Goal: Information Seeking & Learning: Learn about a topic

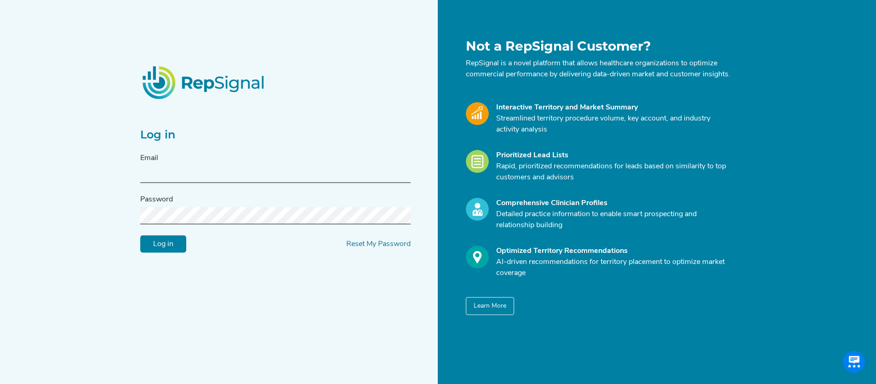
type input "[EMAIL_ADDRESS][DOMAIN_NAME]"
click at [168, 251] on input "Log in" at bounding box center [163, 243] width 46 height 17
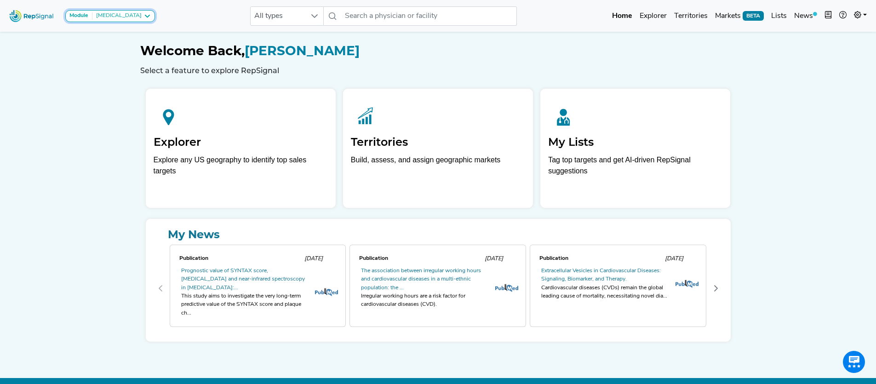
click at [134, 15] on div "[MEDICAL_DATA]" at bounding box center [116, 15] width 49 height 7
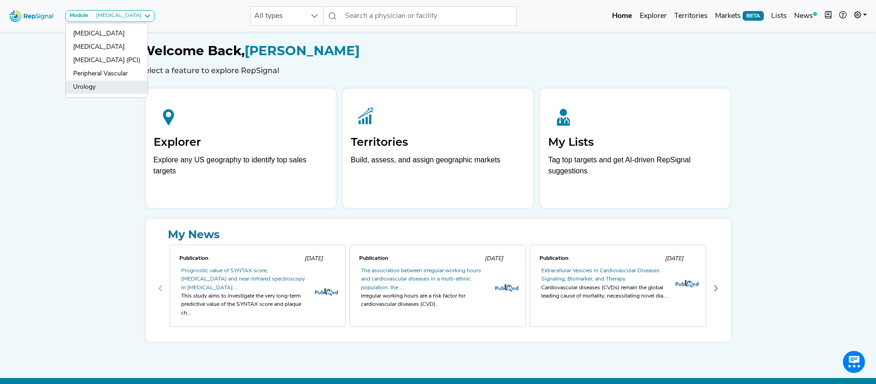
click at [109, 84] on link "Urology" at bounding box center [107, 86] width 82 height 13
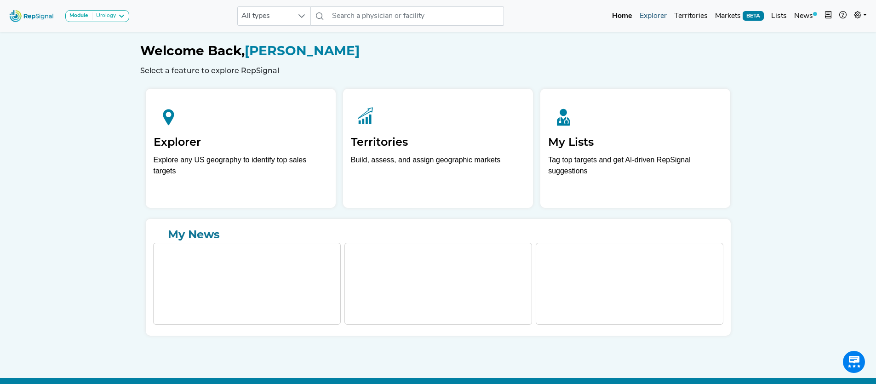
click at [658, 16] on link "Explorer" at bounding box center [653, 16] width 34 height 18
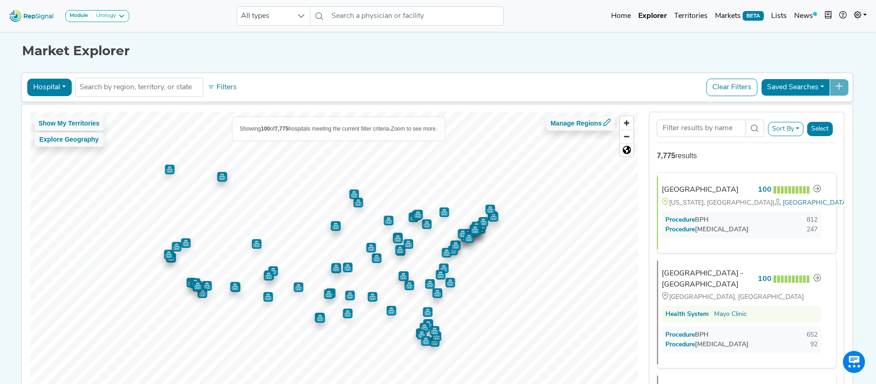
click at [38, 83] on button "Hospital" at bounding box center [49, 87] width 45 height 17
click at [60, 110] on link "Physician" at bounding box center [64, 108] width 73 height 15
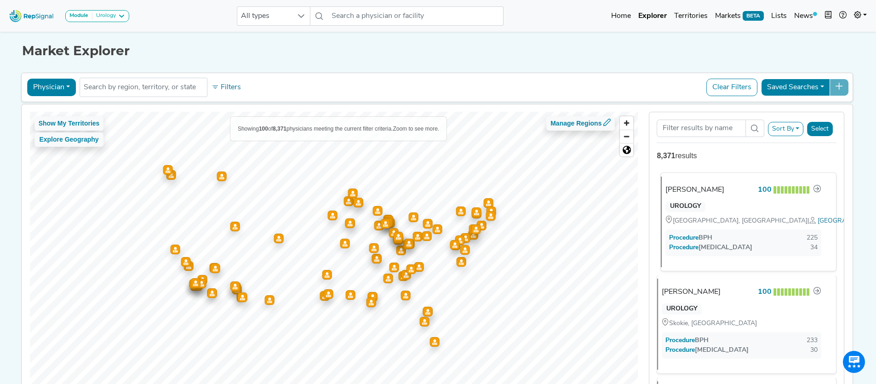
click at [708, 189] on div "[PERSON_NAME]" at bounding box center [694, 189] width 59 height 11
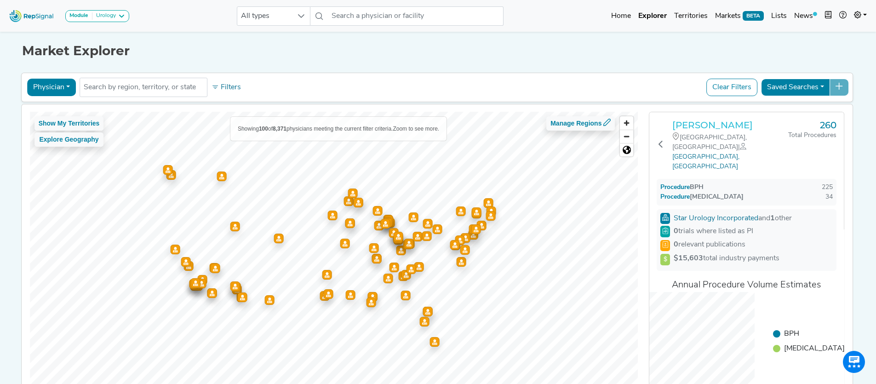
click at [709, 126] on h3 "[PERSON_NAME]" at bounding box center [730, 125] width 116 height 11
click at [663, 140] on icon at bounding box center [660, 143] width 7 height 7
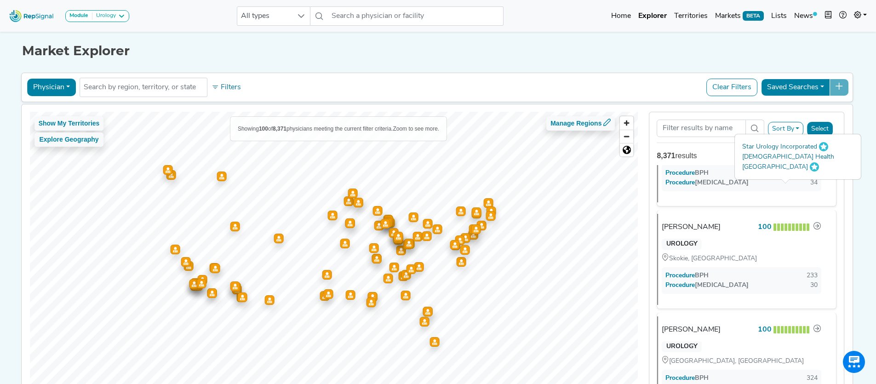
scroll to position [69, 0]
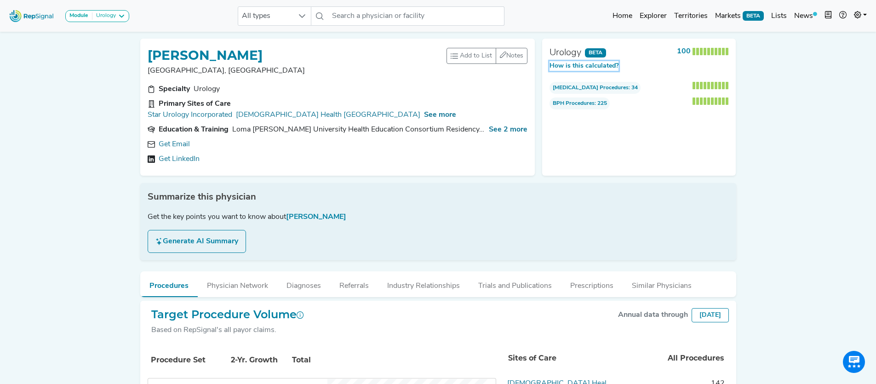
click at [600, 69] on button "How is this calculated?" at bounding box center [583, 66] width 69 height 10
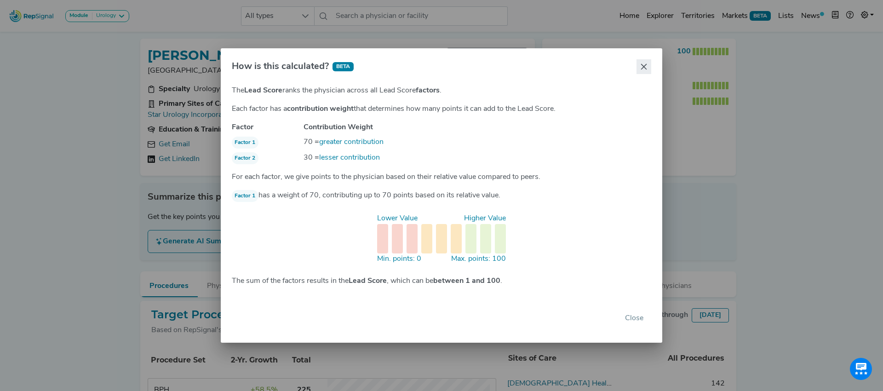
click at [645, 67] on icon "Close" at bounding box center [644, 67] width 6 height 6
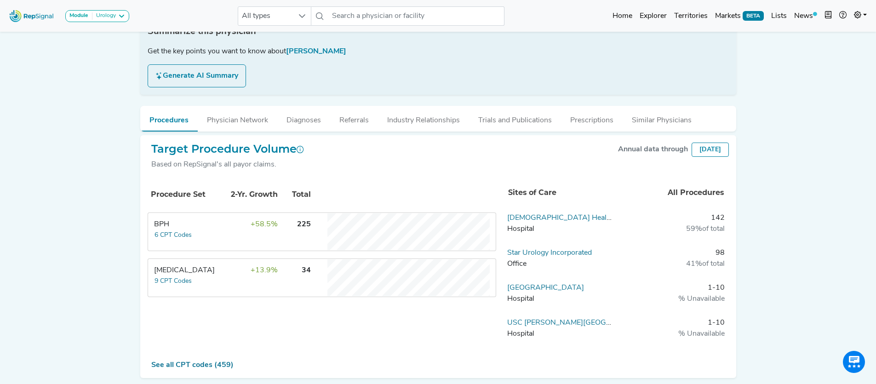
scroll to position [173, 0]
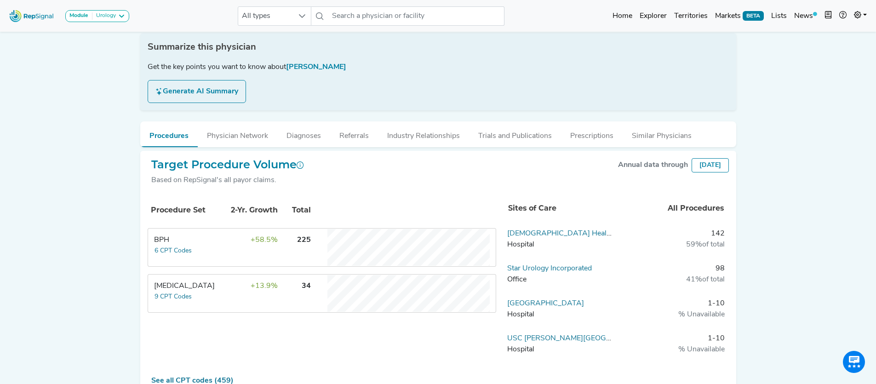
click at [492, 126] on button "Trials and Publications" at bounding box center [515, 133] width 92 height 25
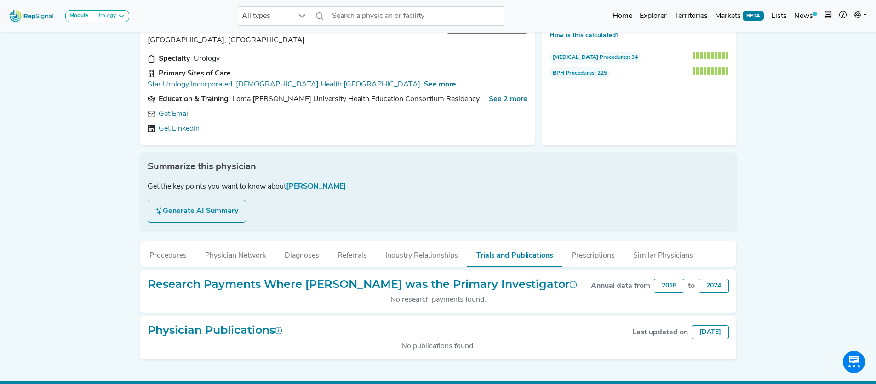
scroll to position [35, 0]
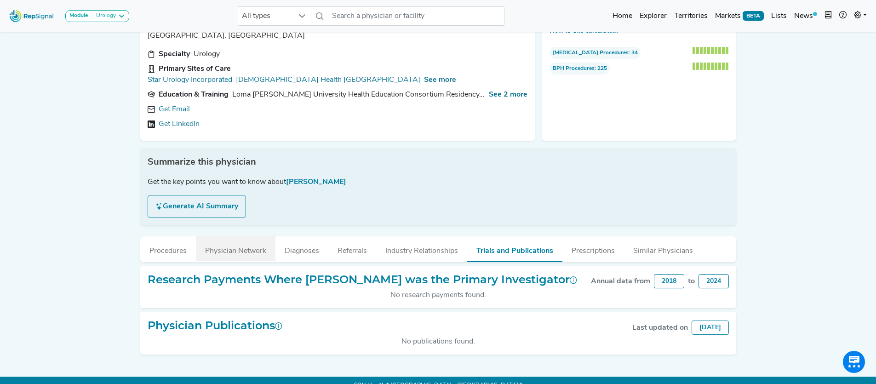
click at [250, 238] on button "Physician Network" at bounding box center [236, 248] width 80 height 25
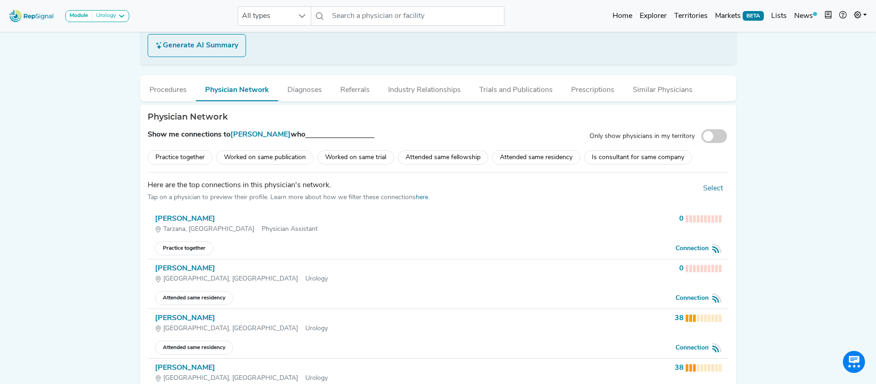
scroll to position [216, 0]
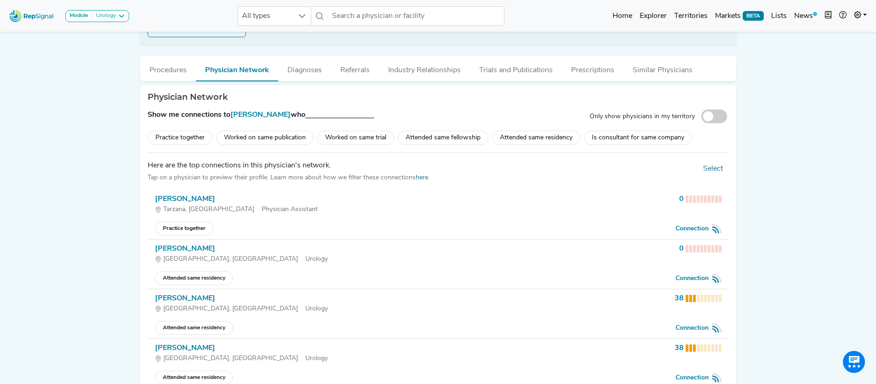
click at [522, 131] on div "Attended same residency" at bounding box center [536, 138] width 88 height 14
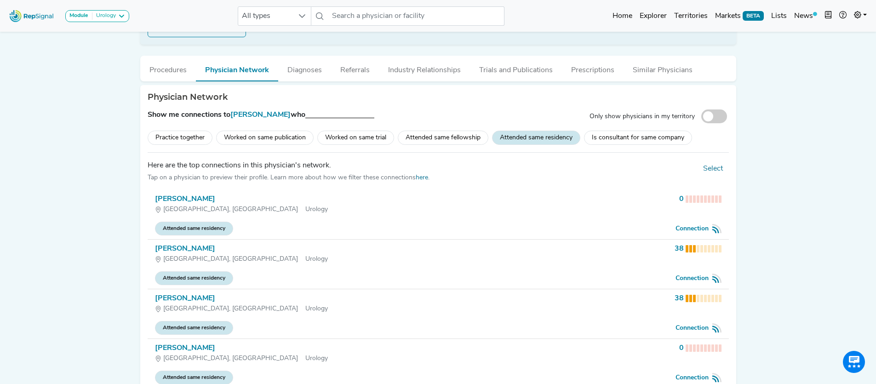
click at [265, 208] on li "[PERSON_NAME] Seattle, [GEOGRAPHIC_DATA] Urology 0 Attended same residency Conn…" at bounding box center [438, 215] width 581 height 50
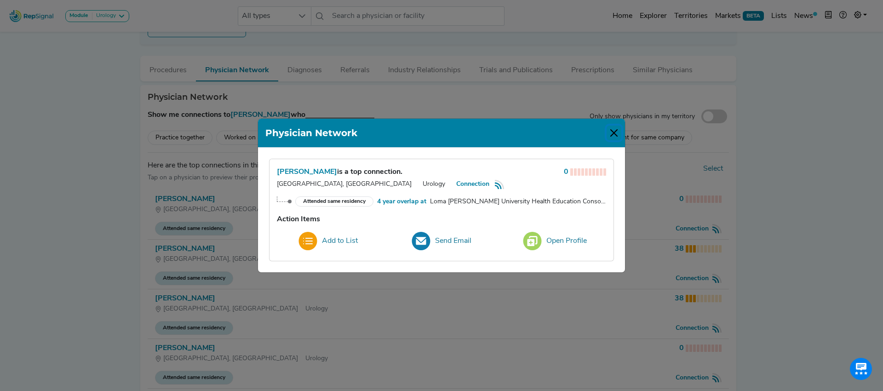
click at [615, 132] on button "Close" at bounding box center [613, 133] width 15 height 15
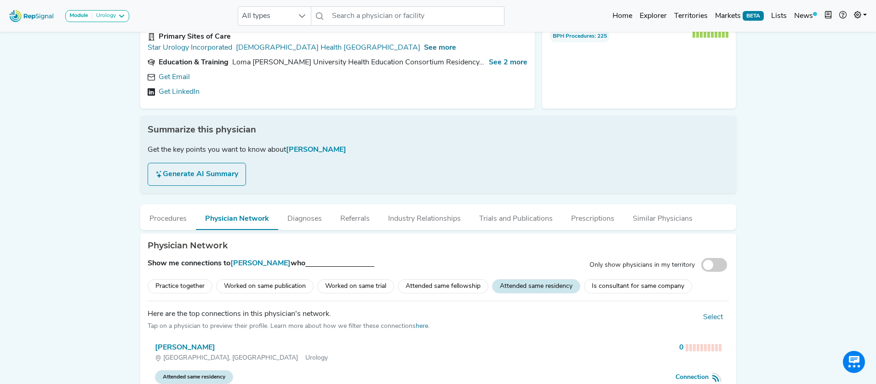
scroll to position [0, 0]
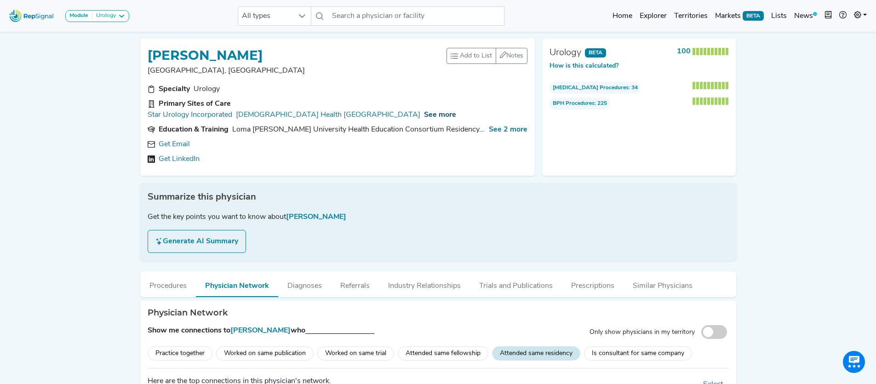
click at [424, 111] on span "See more" at bounding box center [440, 114] width 32 height 7
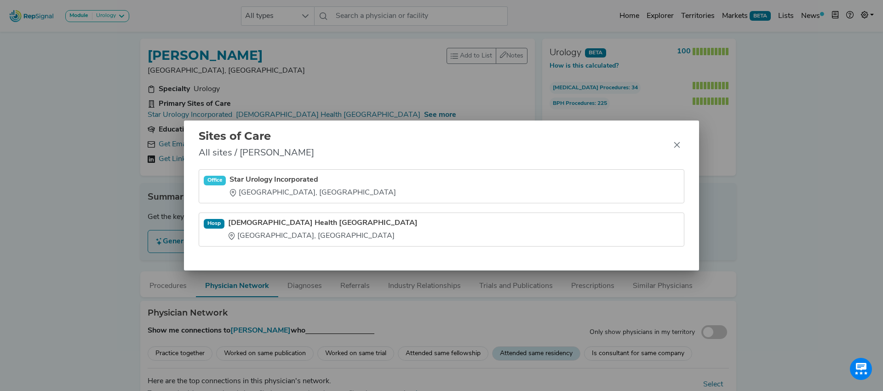
click at [272, 222] on link "[DEMOGRAPHIC_DATA] Health [GEOGRAPHIC_DATA]" at bounding box center [322, 222] width 189 height 11
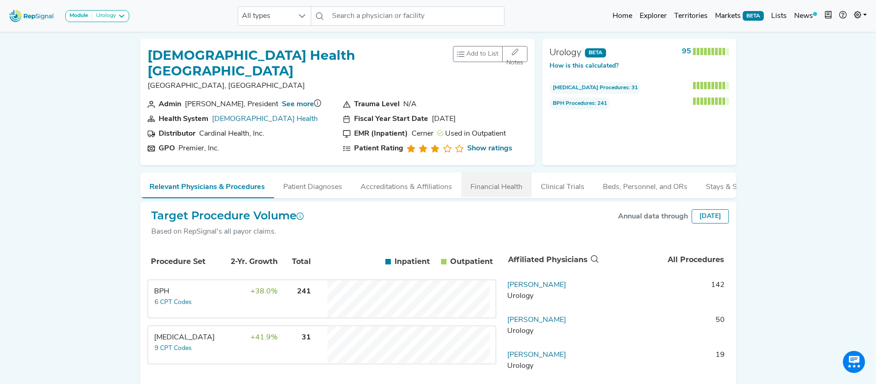
click at [506, 175] on button "Financial Health" at bounding box center [496, 184] width 70 height 25
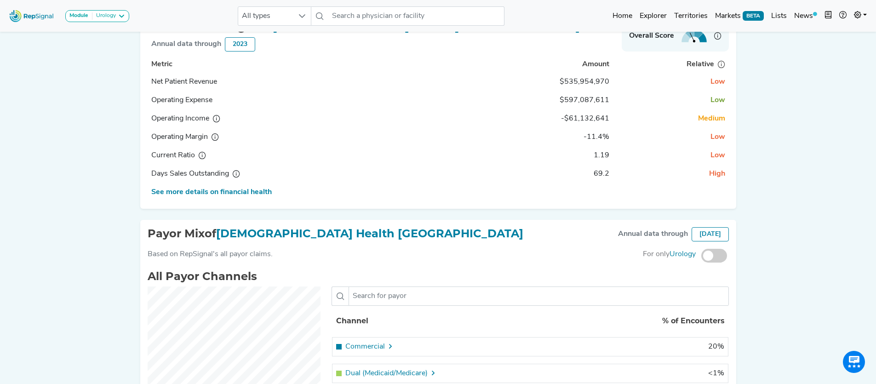
scroll to position [198, 0]
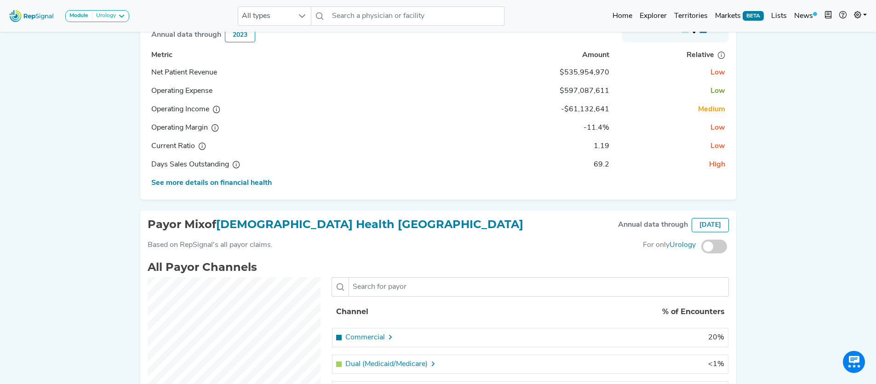
click at [389, 333] on icon at bounding box center [390, 336] width 7 height 7
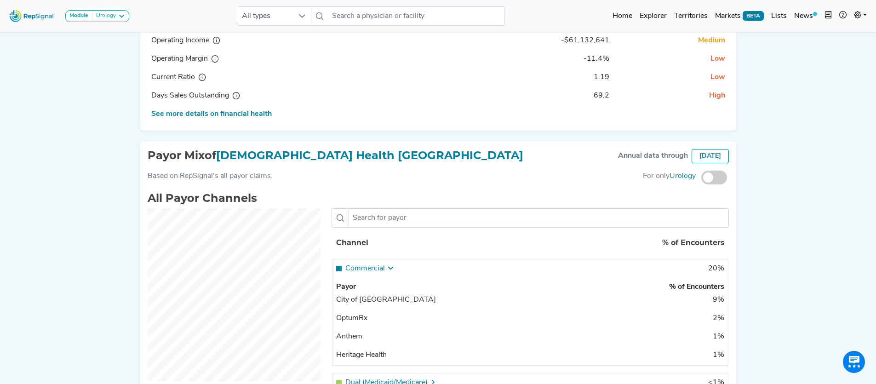
scroll to position [0, 0]
click at [387, 264] on icon at bounding box center [390, 267] width 7 height 7
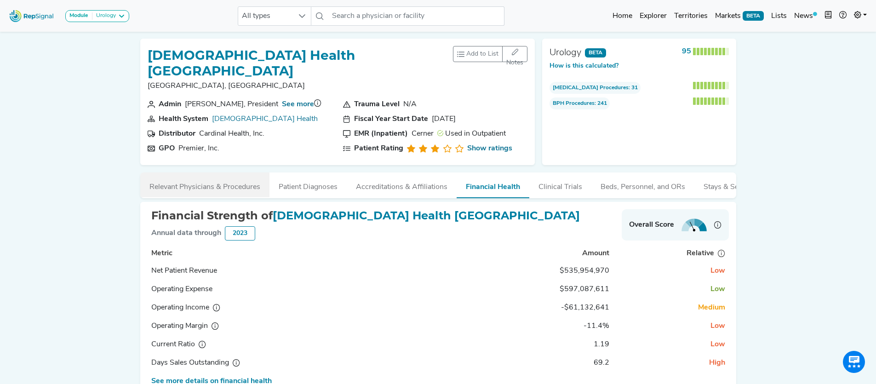
click at [241, 172] on button "Relevant Physicians & Procedures" at bounding box center [204, 184] width 129 height 25
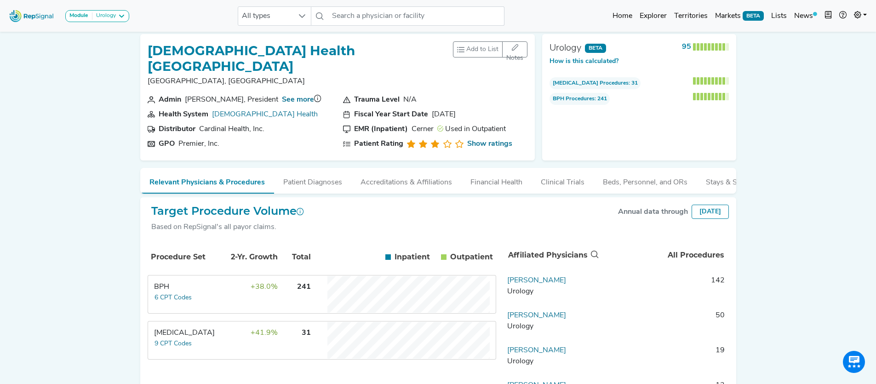
scroll to position [11, 0]
